Goal: Information Seeking & Learning: Learn about a topic

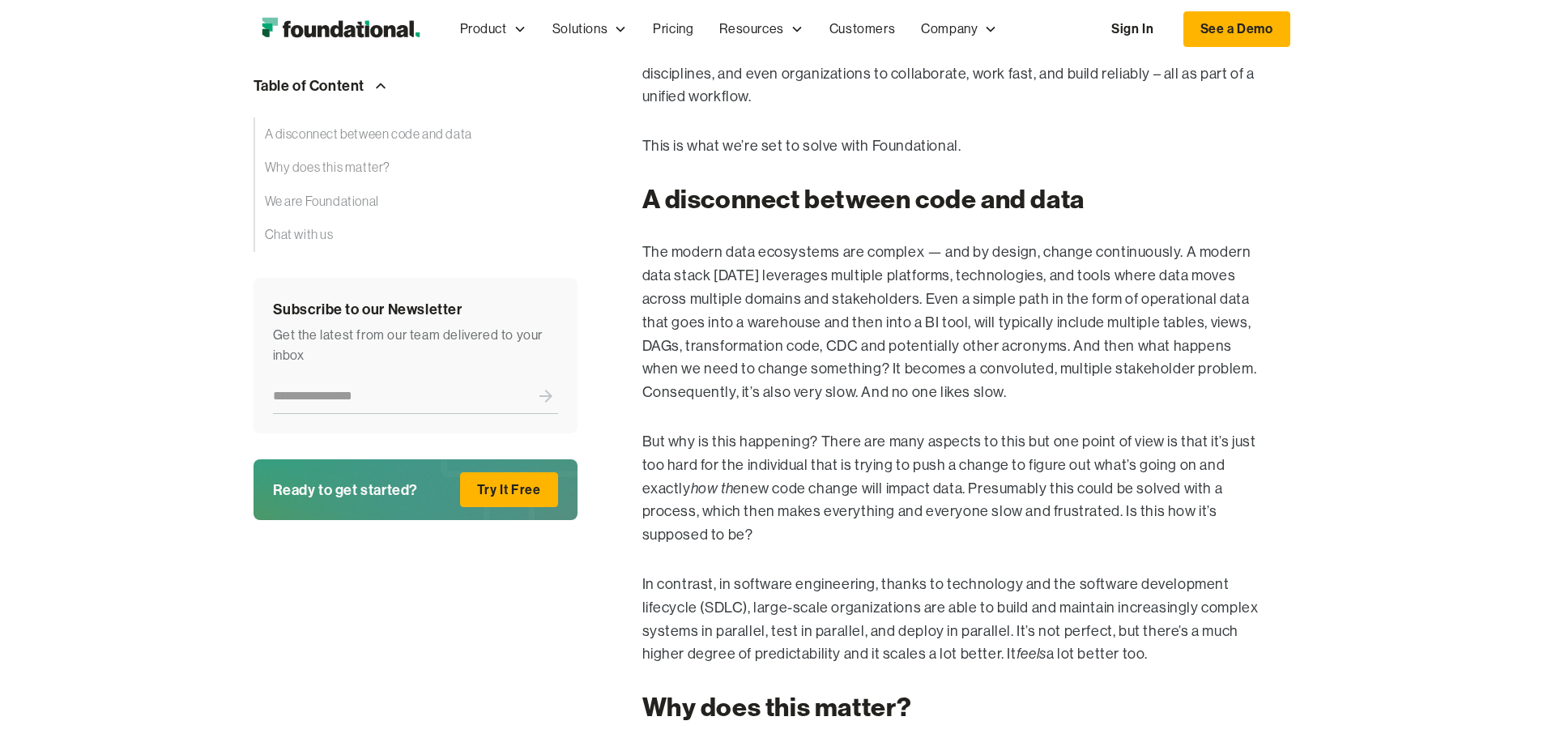
click at [763, 573] on p "In contrast, in software engineering, thanks to technology and the software dev…" at bounding box center [953, 619] width 622 height 93
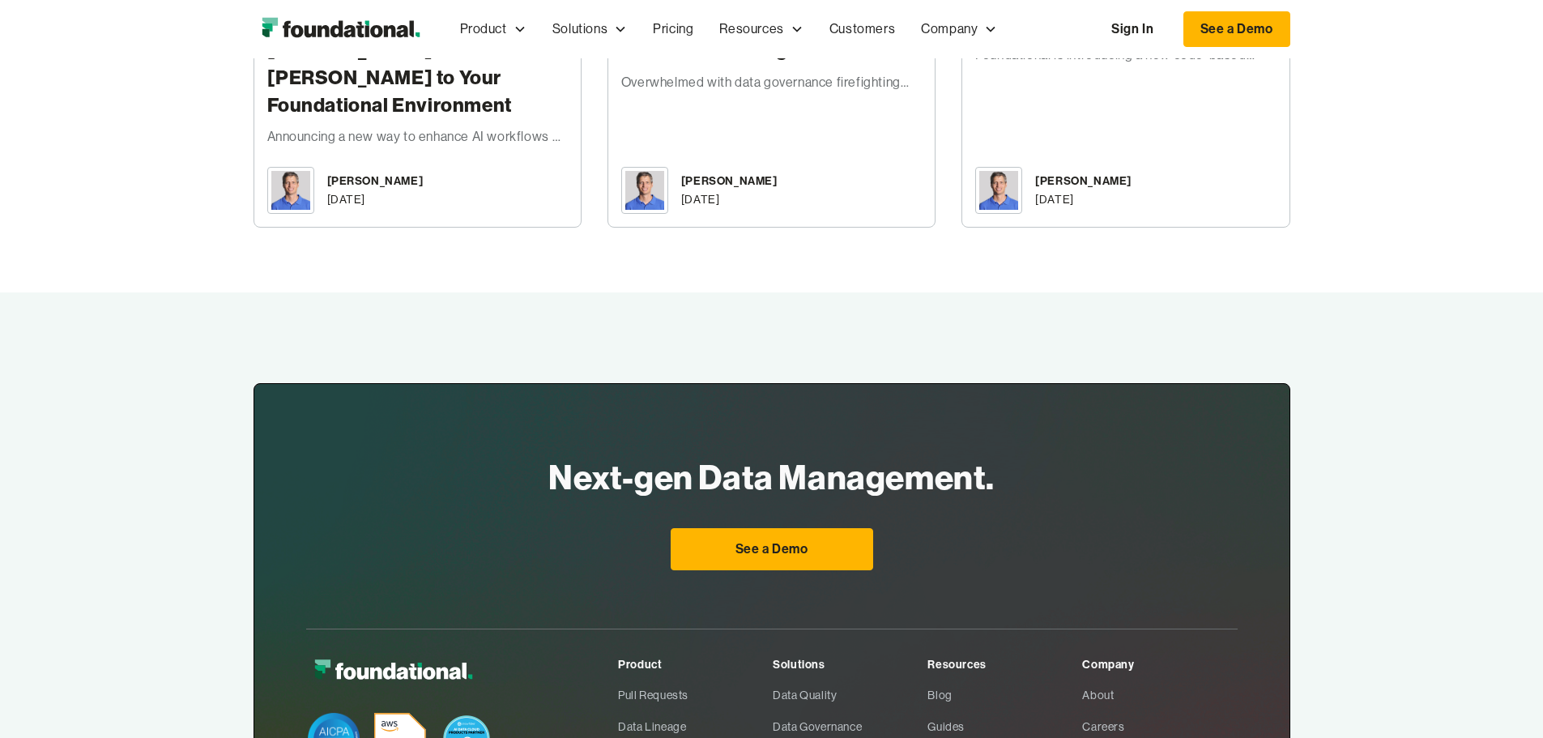
scroll to position [3785, 0]
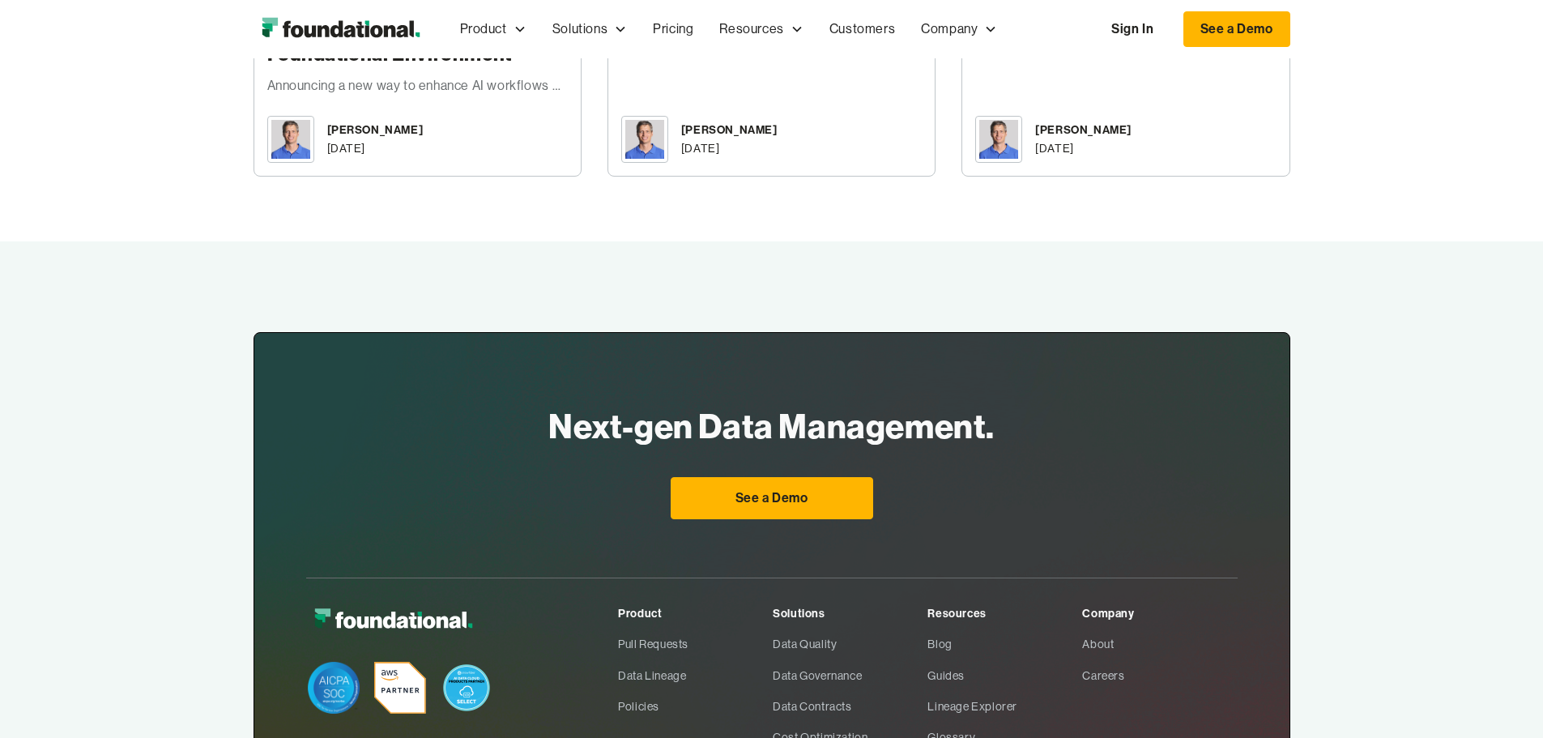
click at [976, 629] on link "Blog" at bounding box center [1004, 644] width 155 height 31
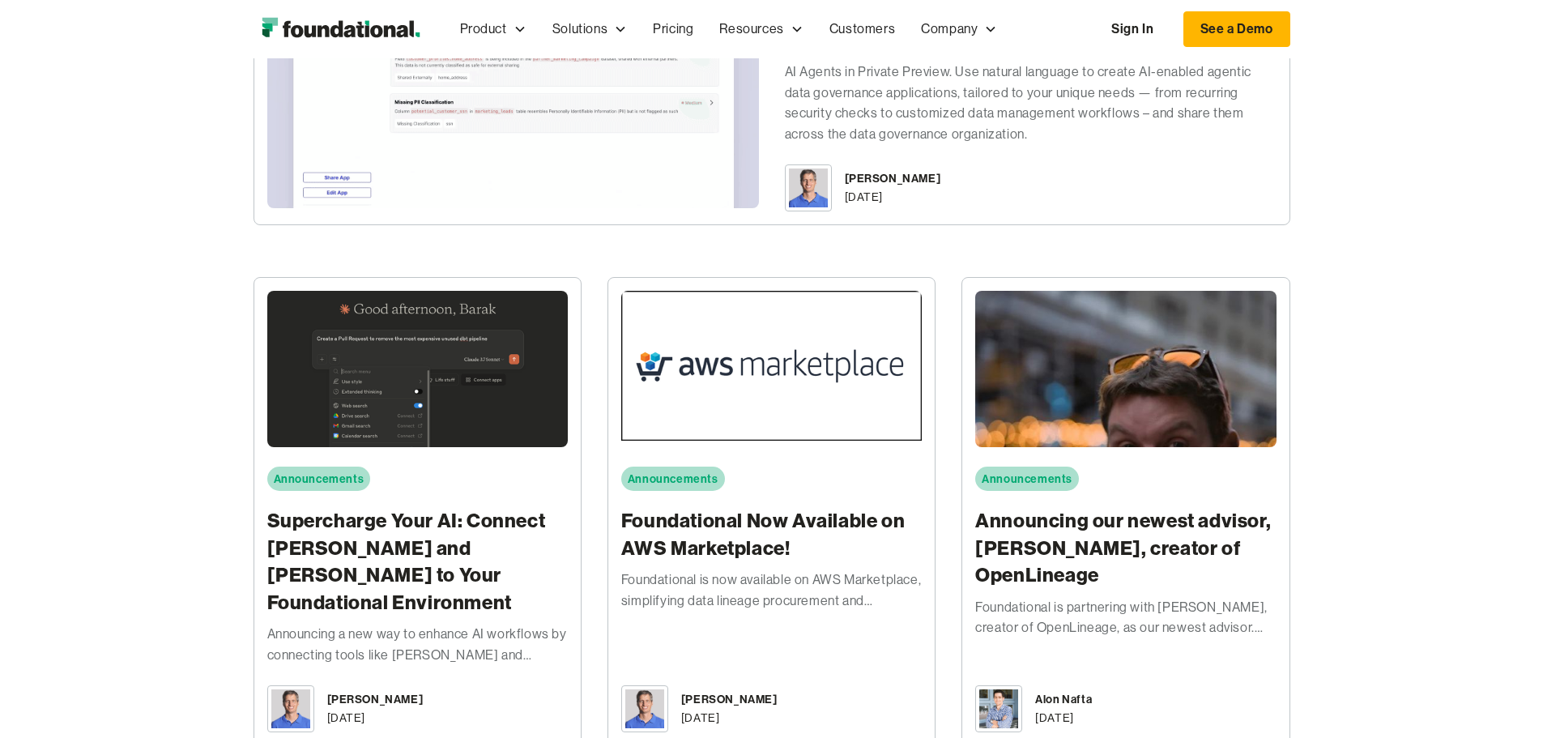
scroll to position [648, 0]
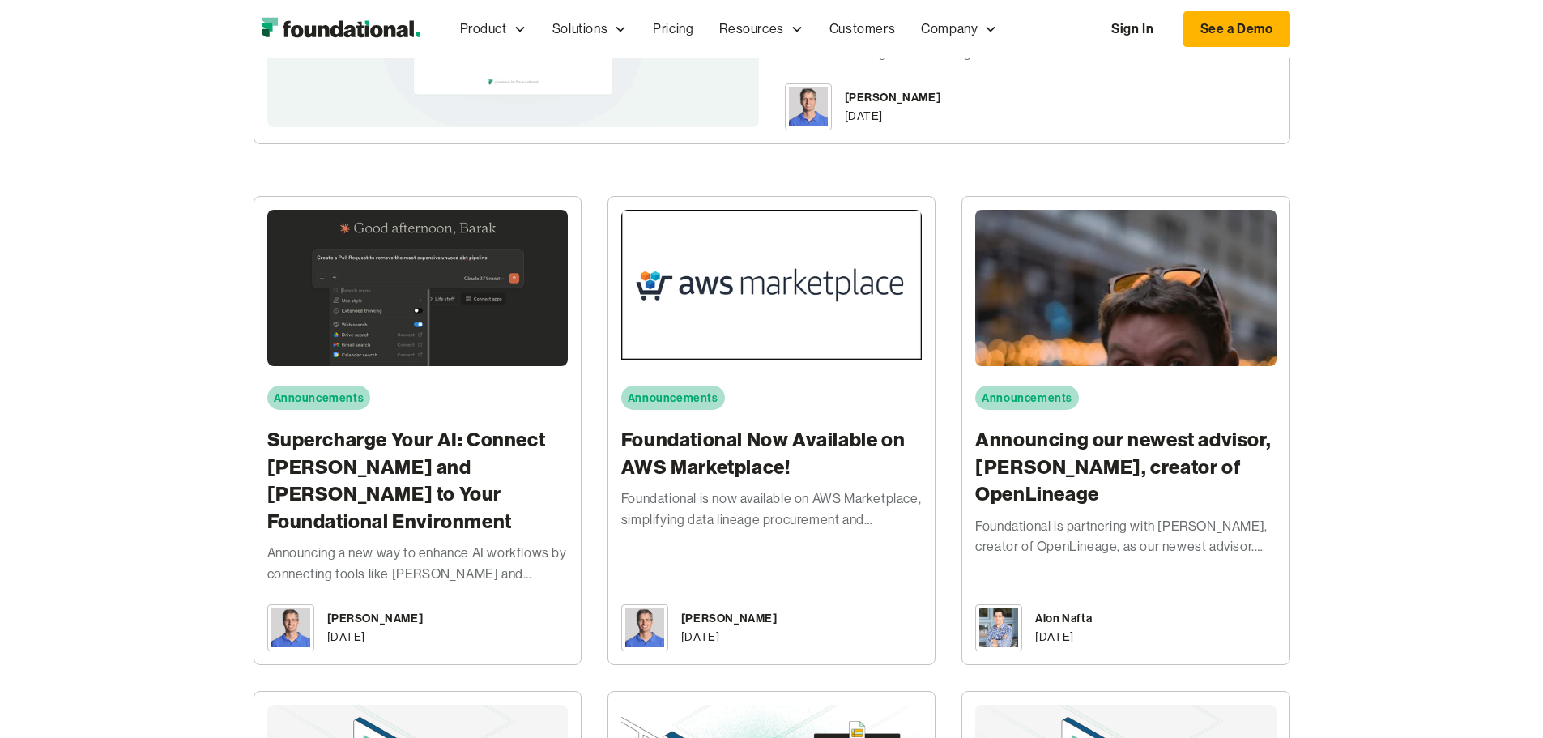
drag, startPoint x: 716, startPoint y: 589, endPoint x: 547, endPoint y: 476, distance: 203.3
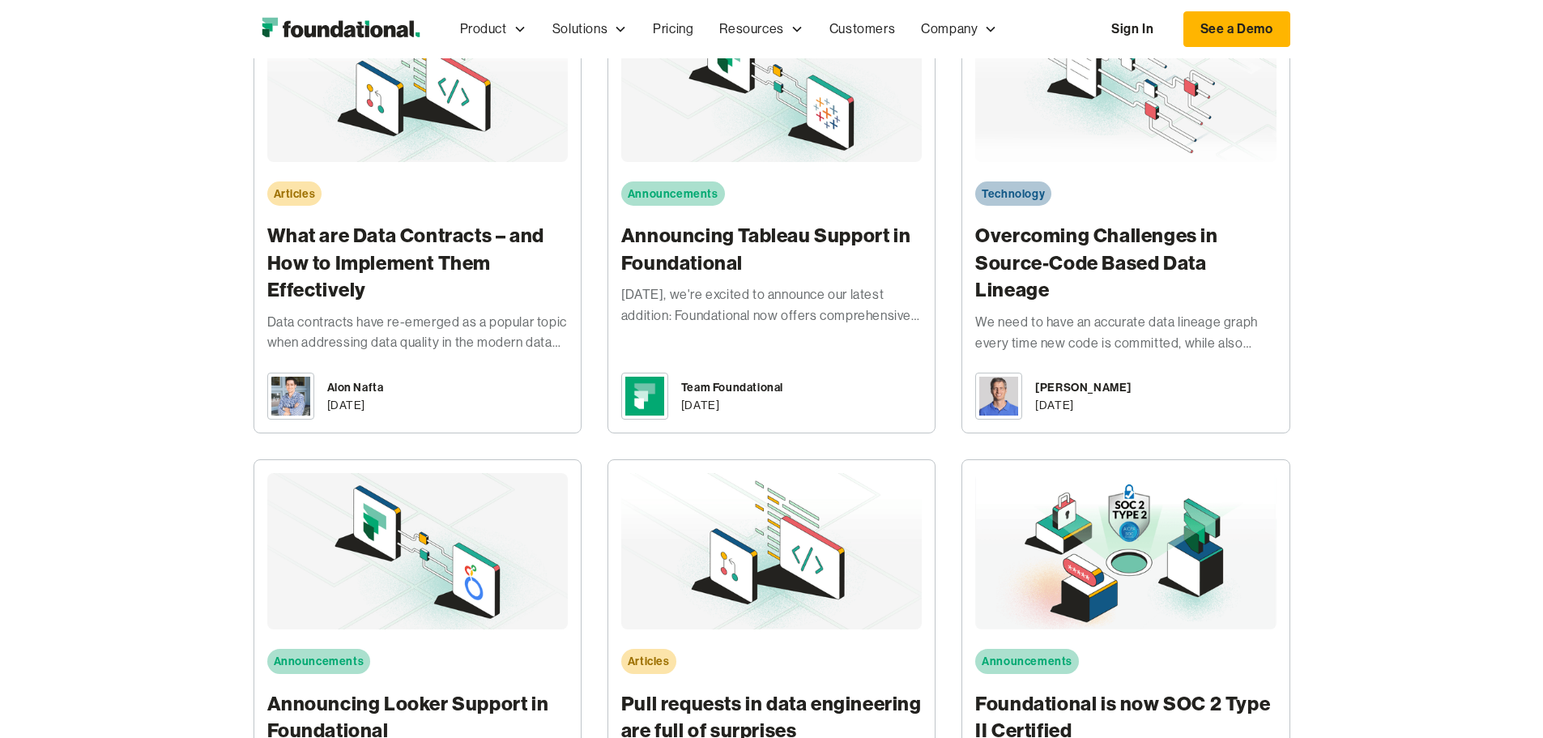
scroll to position [4131, 0]
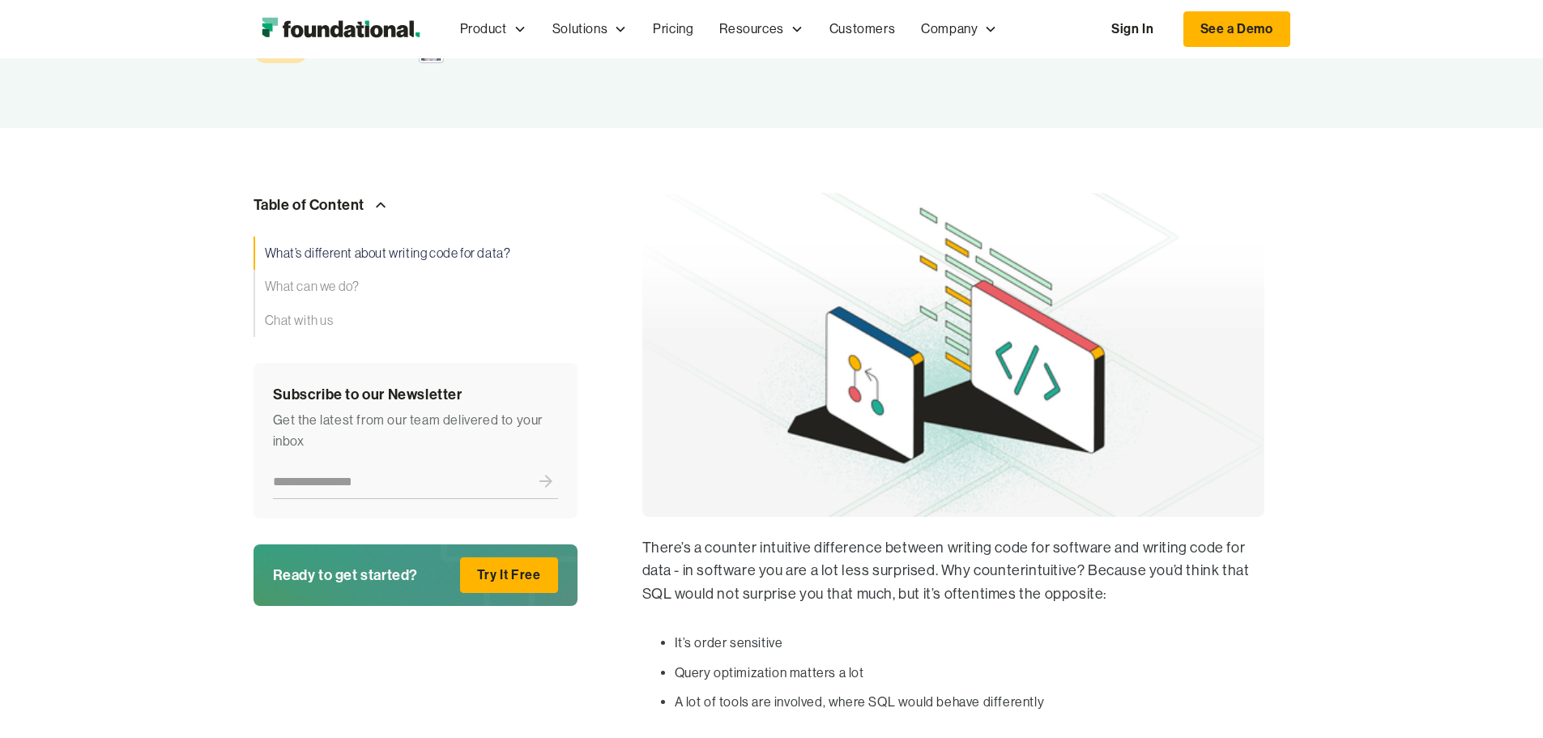
scroll to position [81, 0]
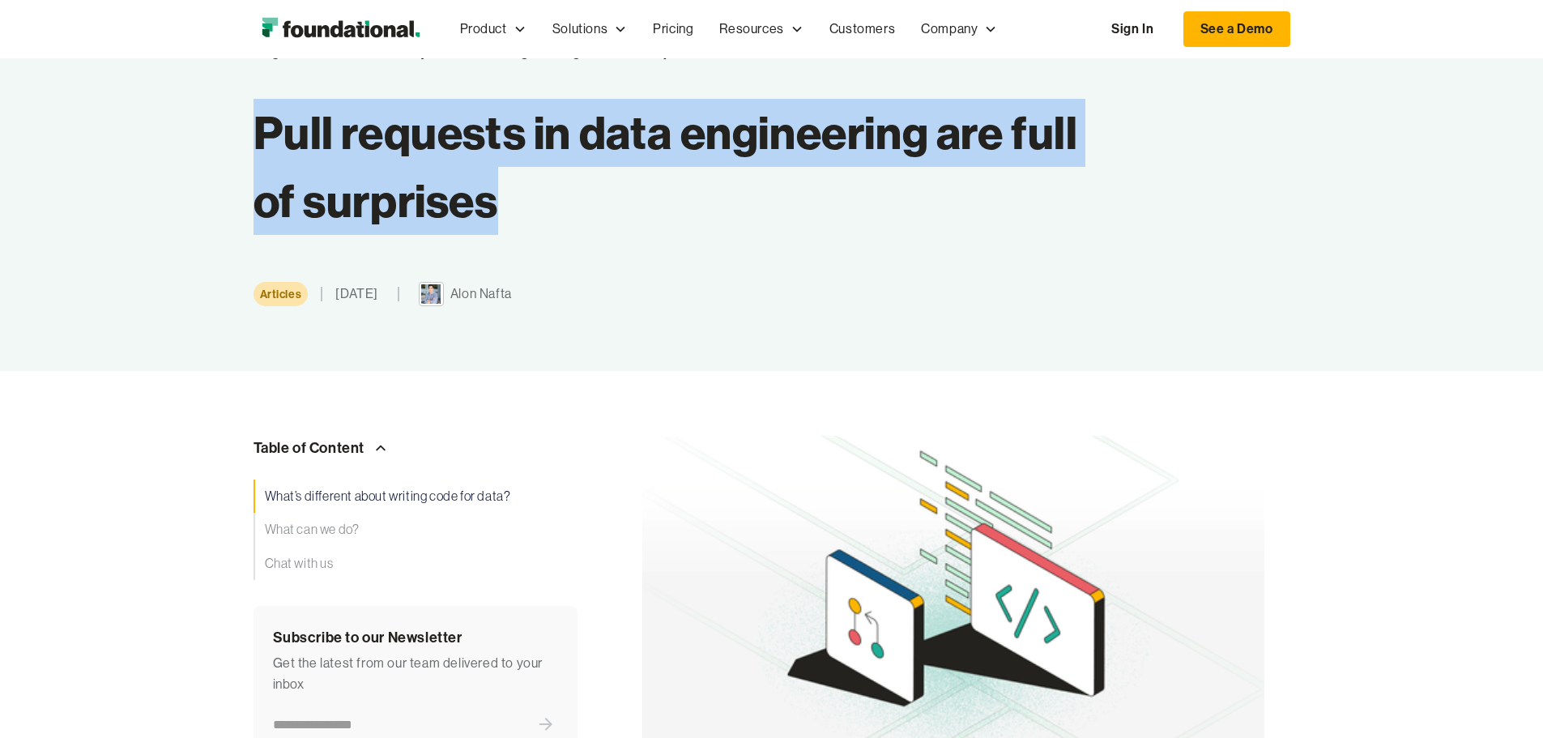
drag, startPoint x: 335, startPoint y: 207, endPoint x: 110, endPoint y: 108, distance: 245.9
click at [110, 108] on div "Blog Articles Pull requests in data engineering are full of surprises Pull requ…" at bounding box center [771, 174] width 1543 height 394
copy h1 "Pull requests in data engineering are full of surprises"
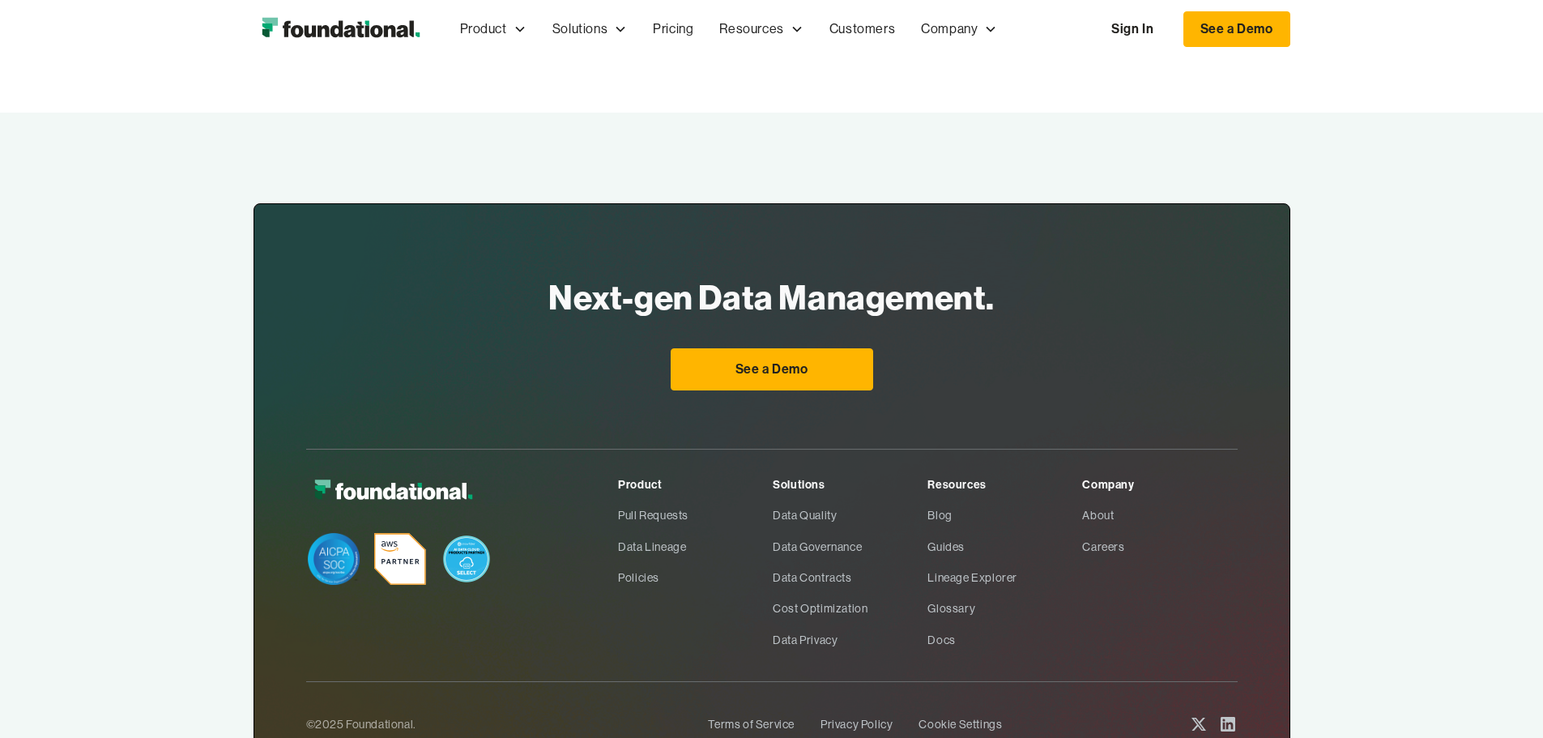
scroll to position [1058, 0]
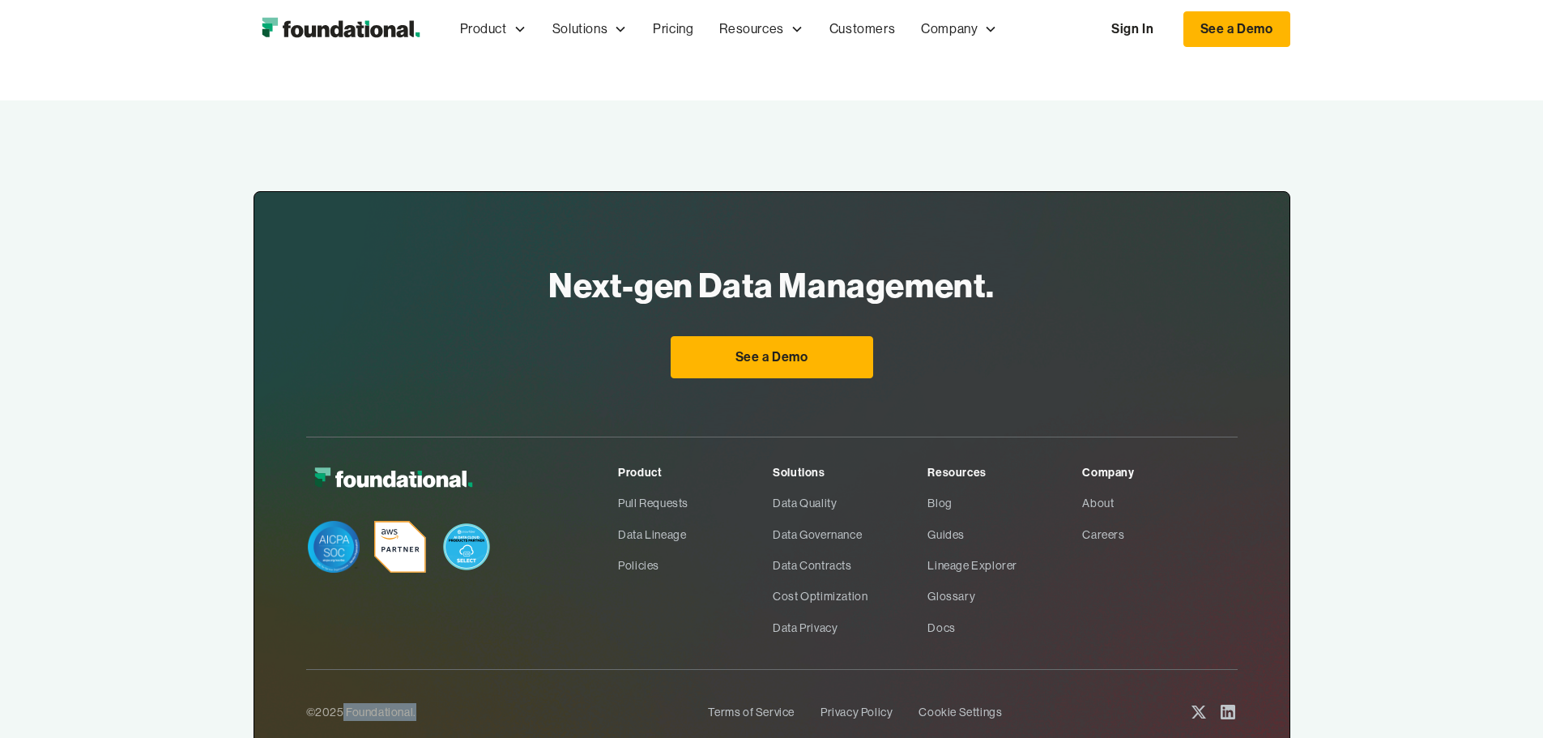
drag, startPoint x: 287, startPoint y: 603, endPoint x: 214, endPoint y: 603, distance: 72.9
click at [306, 703] on div "©2025 Foundational." at bounding box center [501, 712] width 390 height 18
